Goal: Task Accomplishment & Management: Complete application form

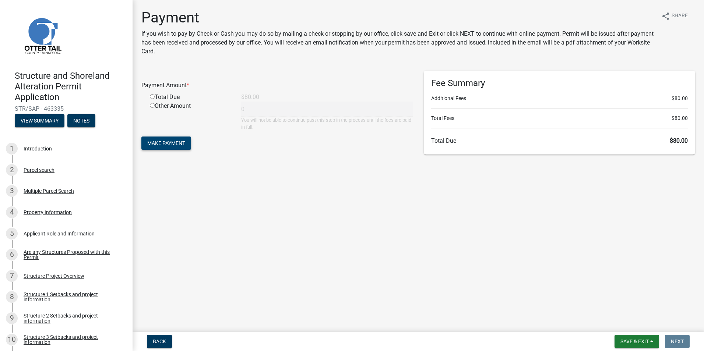
click at [173, 144] on span "Make Payment" at bounding box center [166, 143] width 38 height 6
click at [154, 105] on input "radio" at bounding box center [152, 105] width 5 height 5
radio input "true"
type input "80"
click at [165, 144] on span "Make Payment" at bounding box center [166, 143] width 38 height 6
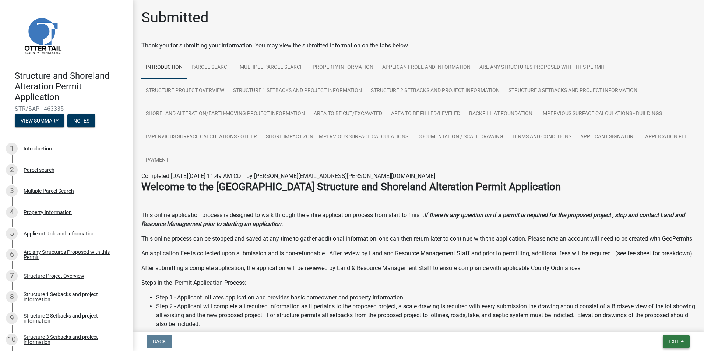
click at [674, 341] on span "Exit" at bounding box center [674, 342] width 11 height 6
click at [660, 322] on button "Save & Exit" at bounding box center [660, 323] width 59 height 18
